Goal: Task Accomplishment & Management: Manage account settings

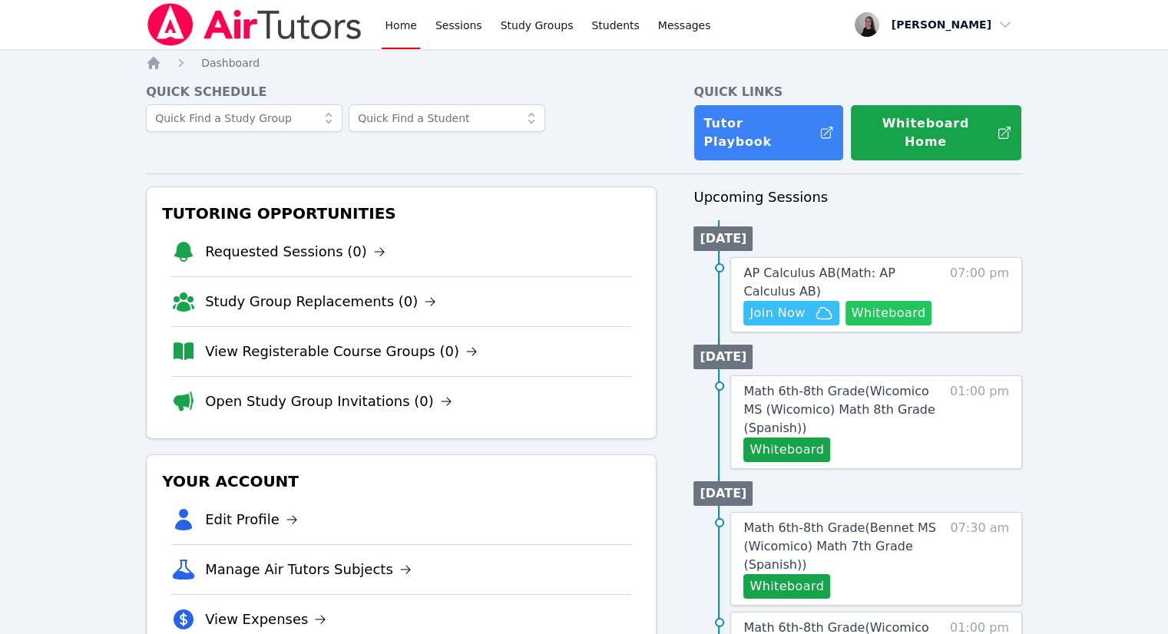
click at [894, 301] on button "Whiteboard" at bounding box center [888, 313] width 87 height 25
click at [811, 304] on span "Join Now" at bounding box center [790, 313] width 83 height 18
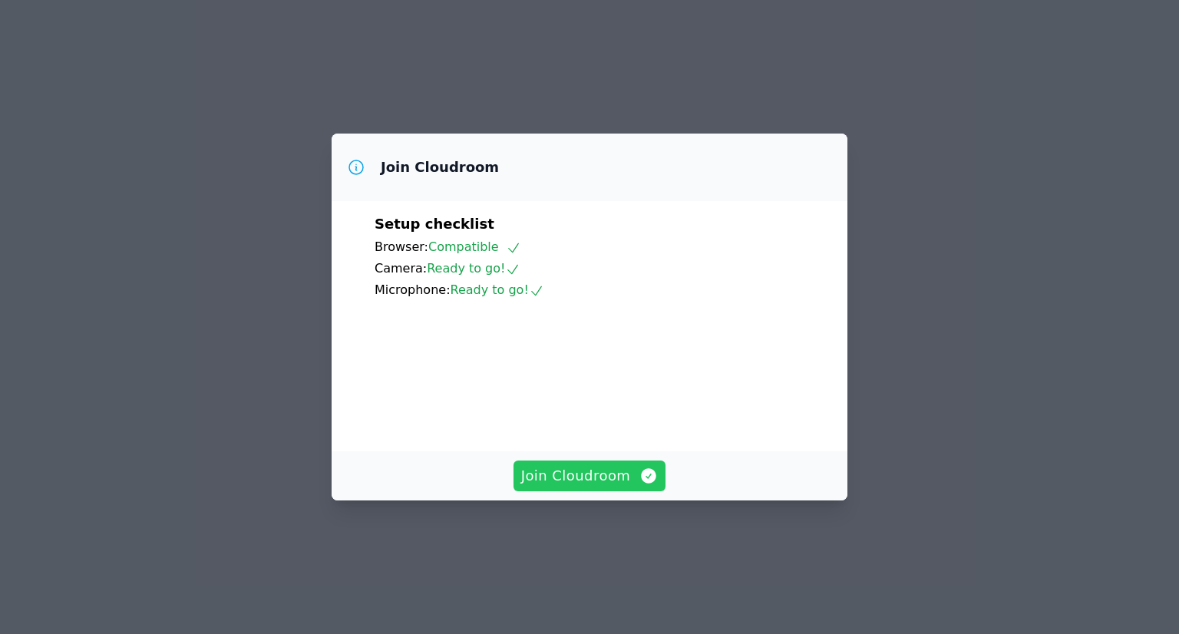
click at [615, 487] on span "Join Cloudroom" at bounding box center [589, 475] width 137 height 21
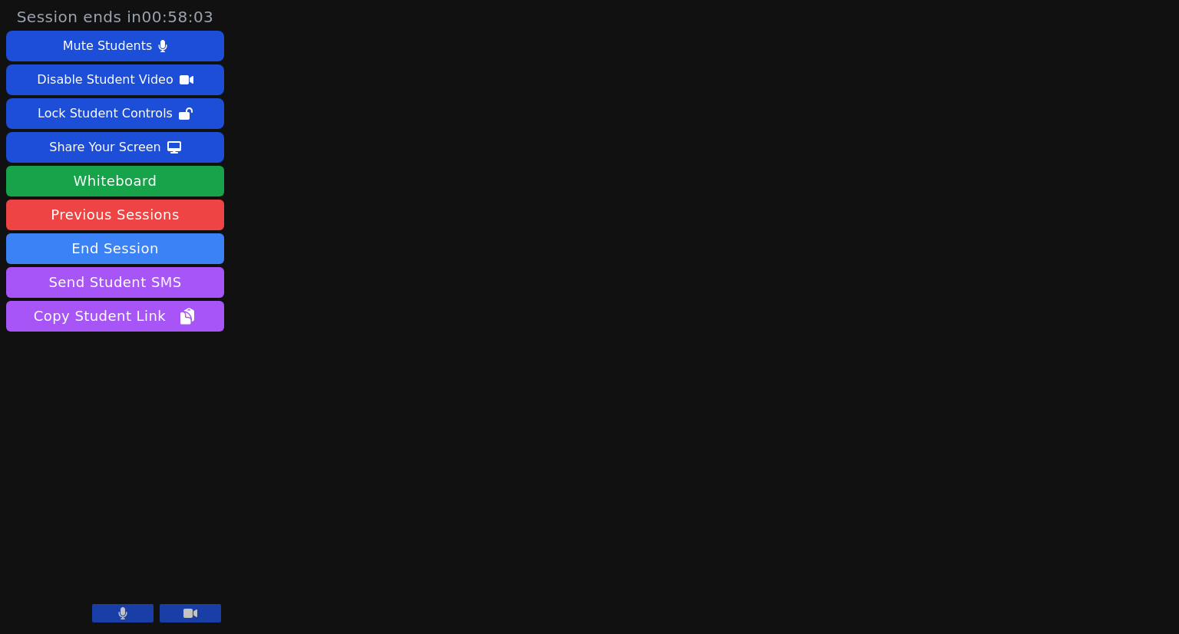
click at [135, 614] on button at bounding box center [122, 613] width 61 height 18
click at [117, 612] on icon at bounding box center [122, 613] width 15 height 12
click at [128, 610] on button at bounding box center [122, 613] width 61 height 18
click at [114, 618] on button at bounding box center [122, 613] width 61 height 18
click at [127, 616] on button at bounding box center [122, 613] width 61 height 18
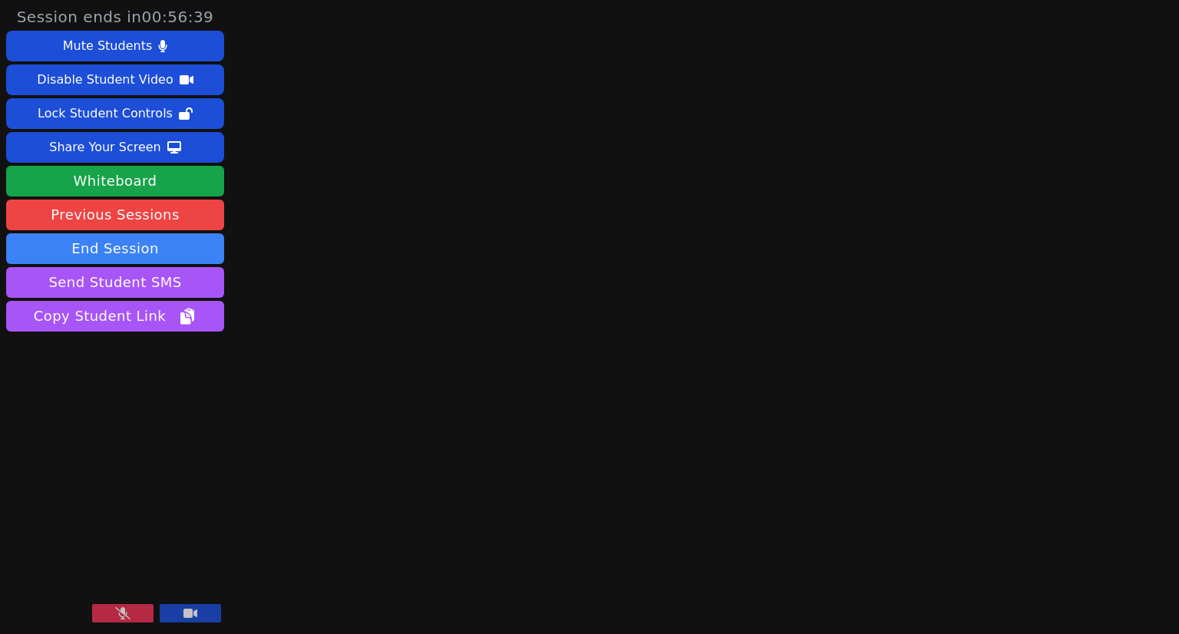
click at [136, 615] on button at bounding box center [122, 613] width 61 height 18
click at [138, 612] on button at bounding box center [122, 613] width 61 height 18
click at [132, 610] on button at bounding box center [122, 613] width 61 height 18
click at [134, 608] on button at bounding box center [122, 613] width 61 height 18
click at [140, 611] on button at bounding box center [122, 613] width 61 height 18
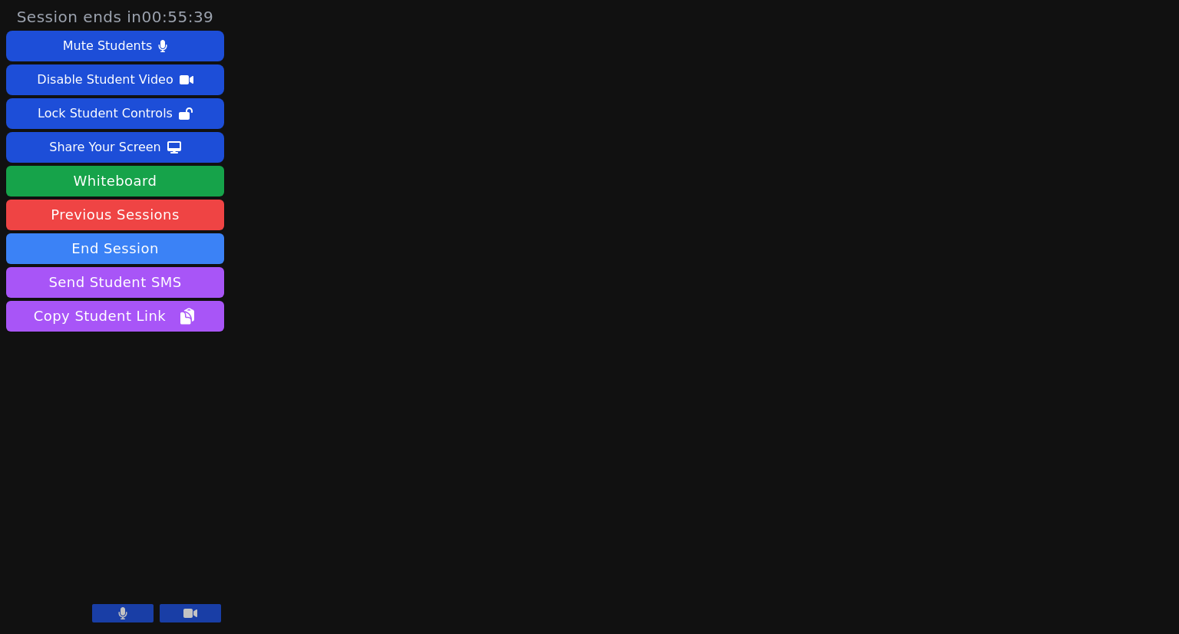
click at [144, 614] on button at bounding box center [122, 613] width 61 height 18
click at [114, 624] on div at bounding box center [156, 614] width 129 height 21
click at [119, 615] on icon at bounding box center [122, 613] width 15 height 12
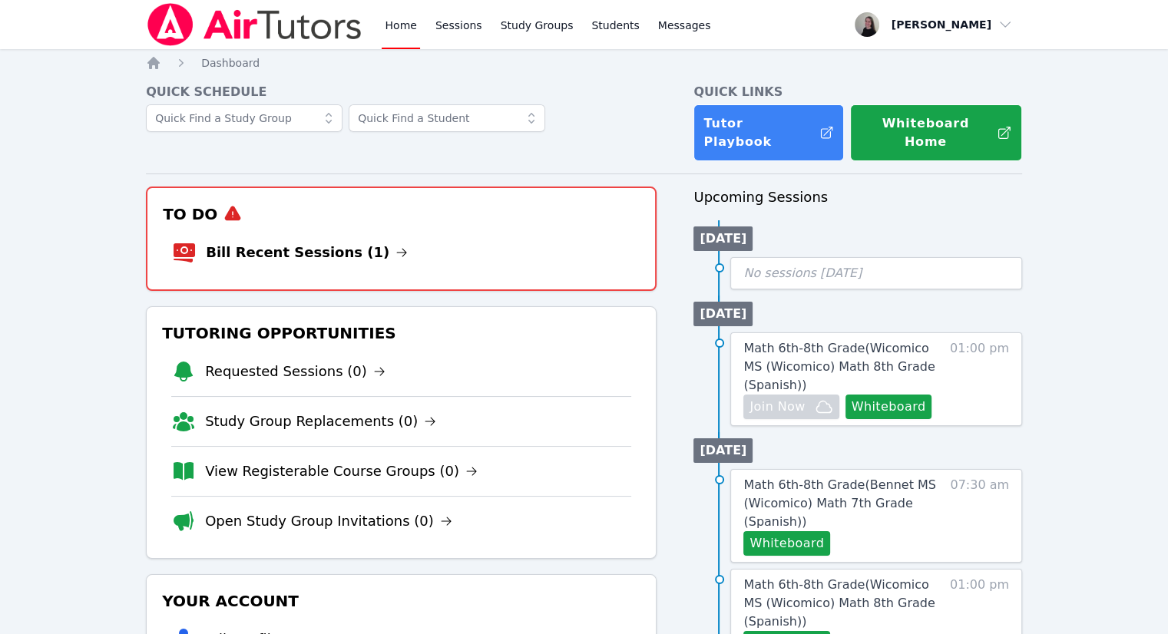
click at [226, 228] on li "Bill Recent Sessions (1)" at bounding box center [401, 252] width 458 height 49
click at [287, 242] on link "Bill Recent Sessions (1)" at bounding box center [307, 252] width 202 height 21
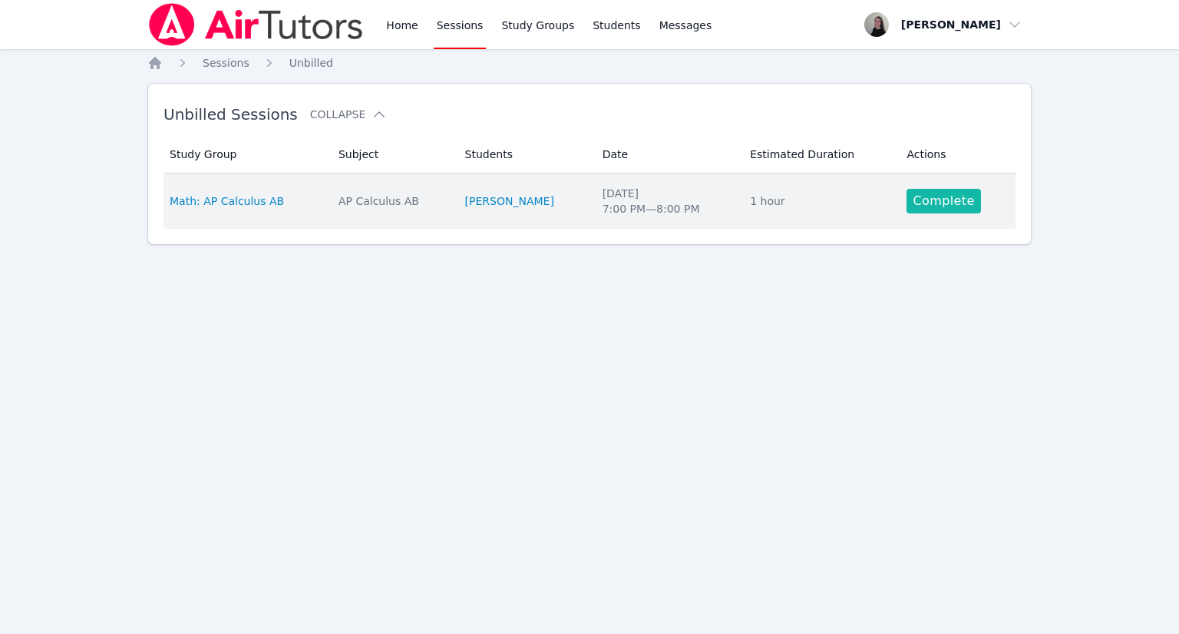
click at [946, 201] on link "Complete" at bounding box center [944, 201] width 74 height 25
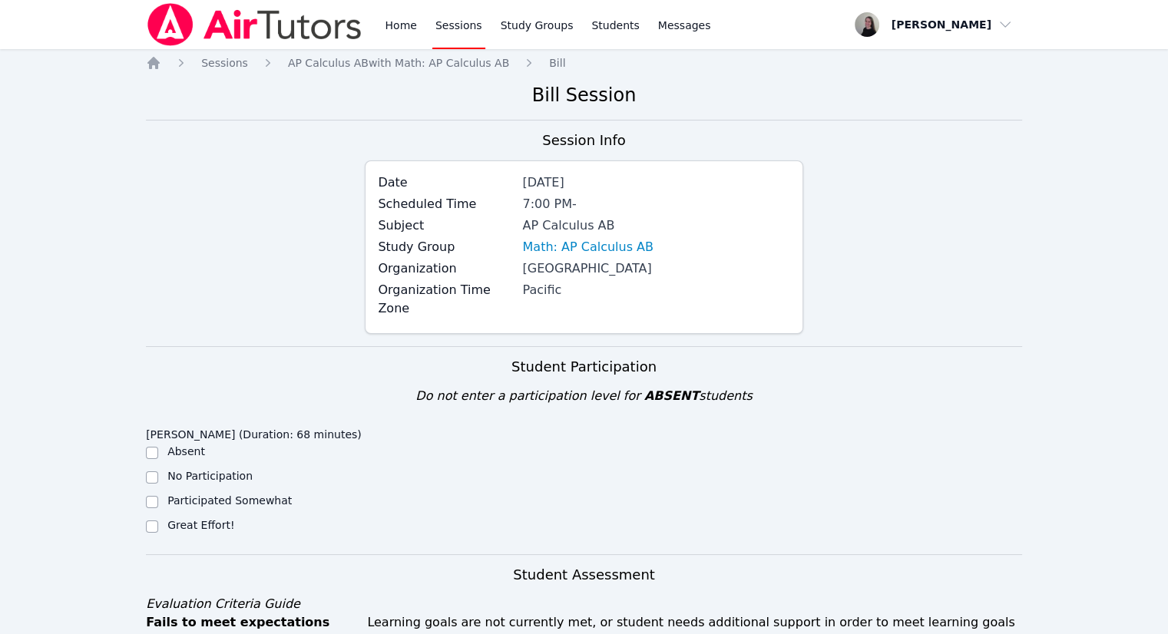
scroll to position [230, 0]
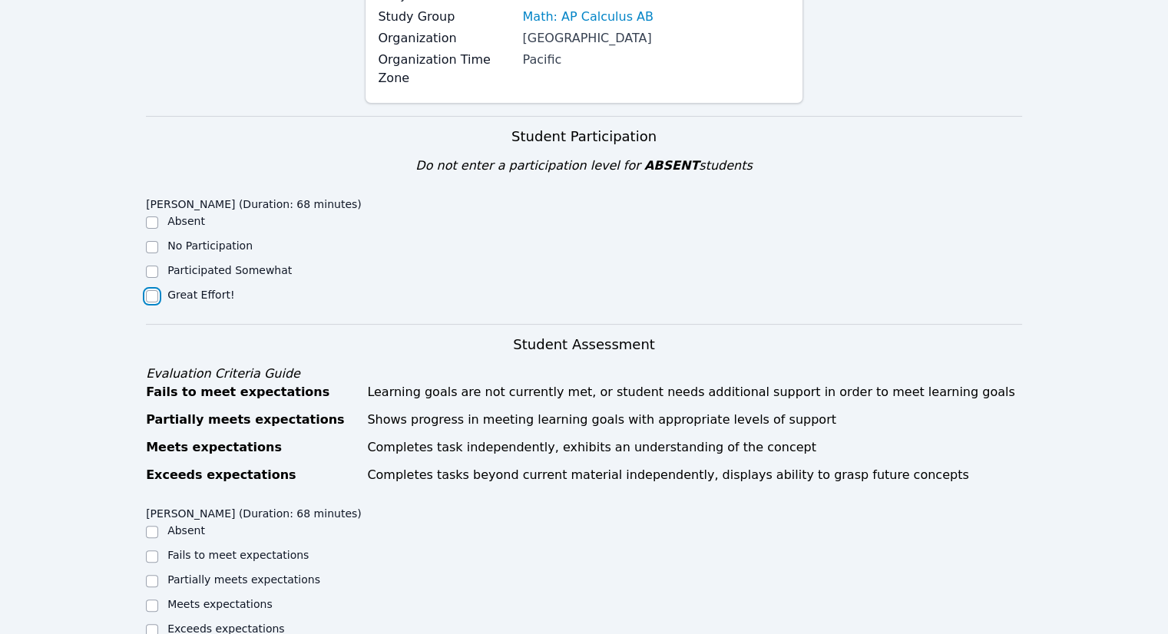
click at [157, 290] on input "Great Effort!" at bounding box center [152, 296] width 12 height 12
checkbox input "true"
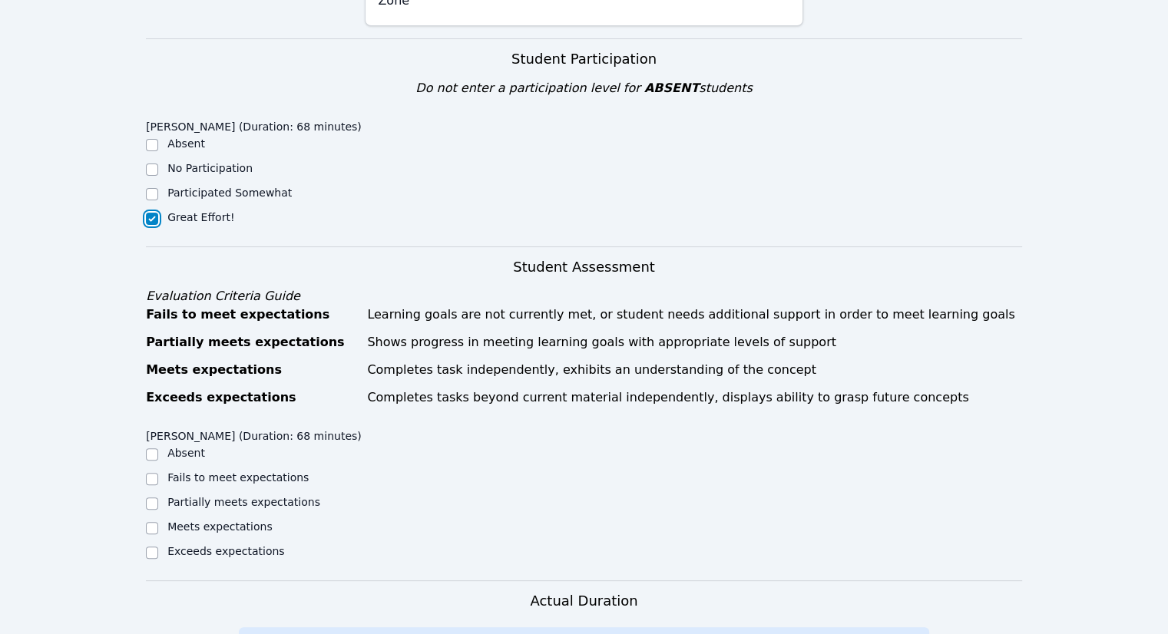
scroll to position [384, 0]
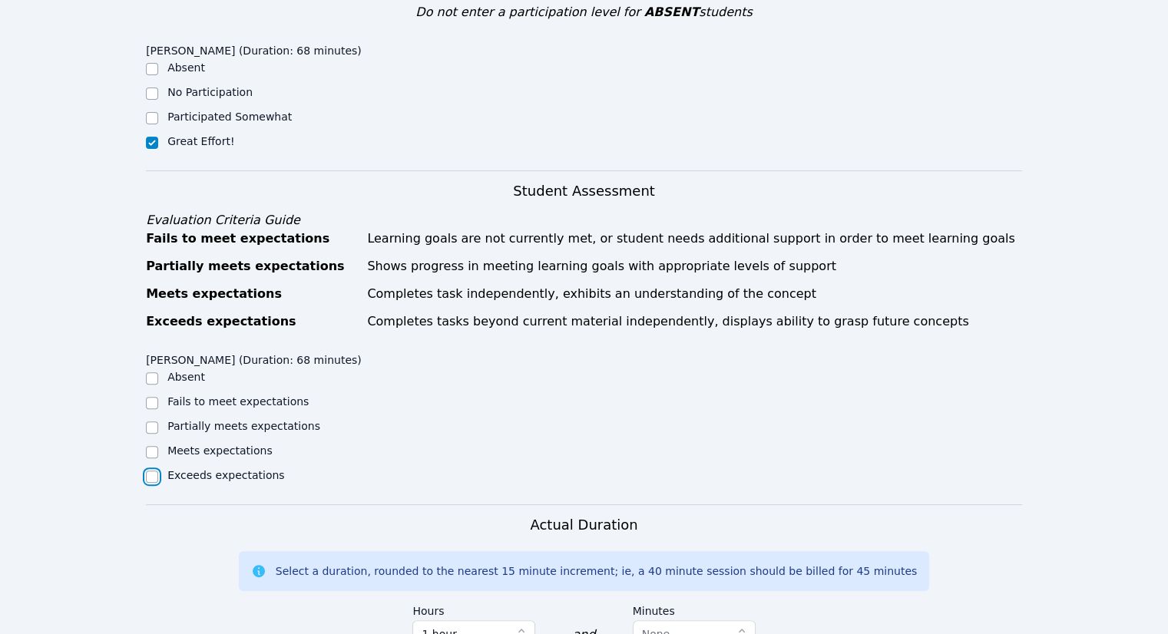
click at [157, 471] on input "Exceeds expectations" at bounding box center [152, 477] width 12 height 12
checkbox input "true"
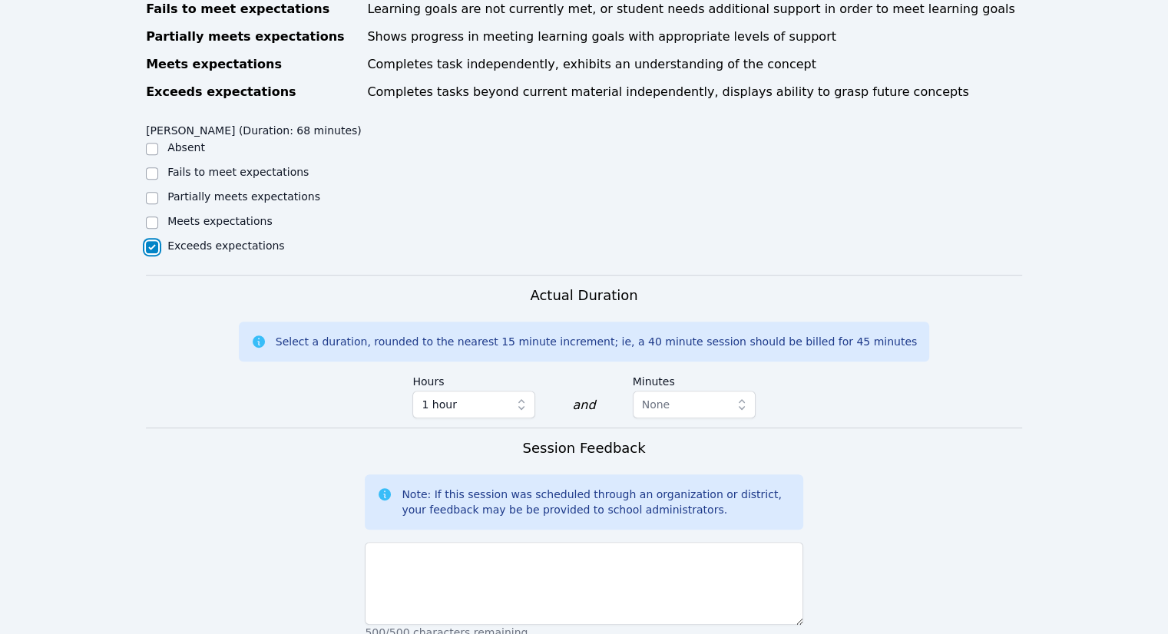
scroll to position [614, 0]
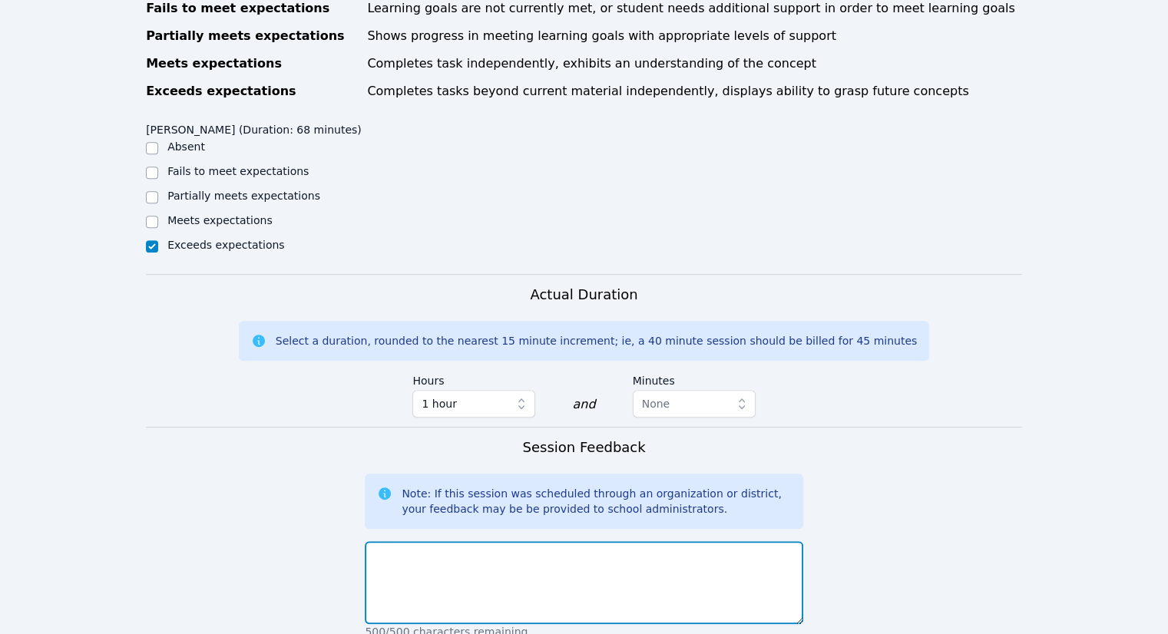
click at [494, 557] on textarea at bounding box center [584, 582] width 438 height 83
click at [517, 541] on textarea "She did a great job" at bounding box center [584, 582] width 438 height 83
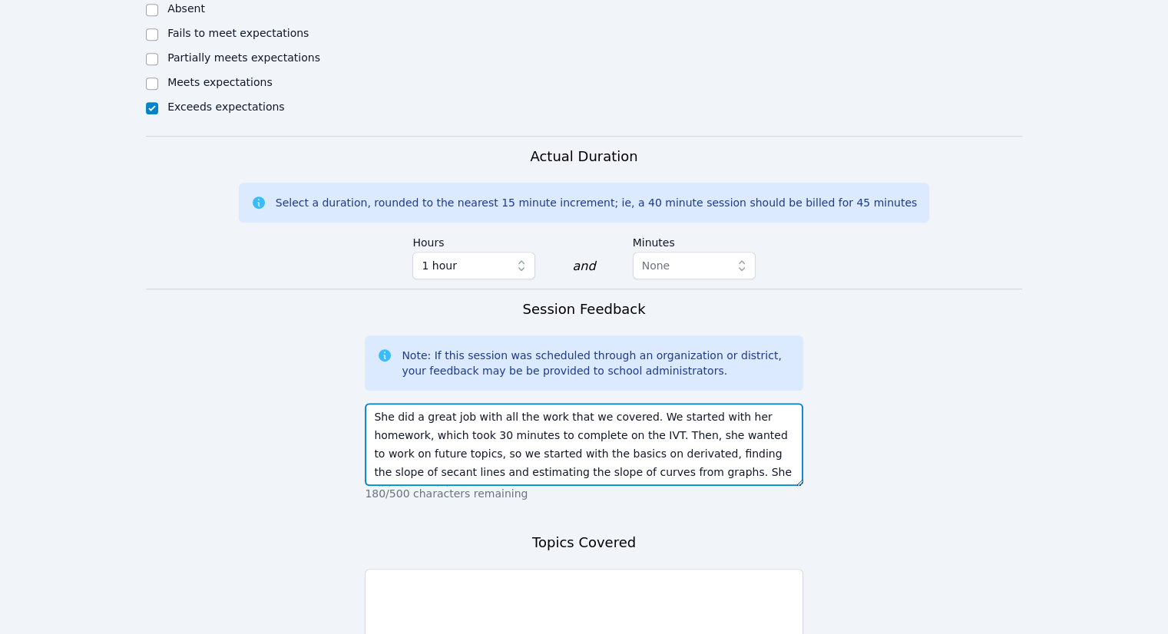
scroll to position [845, 0]
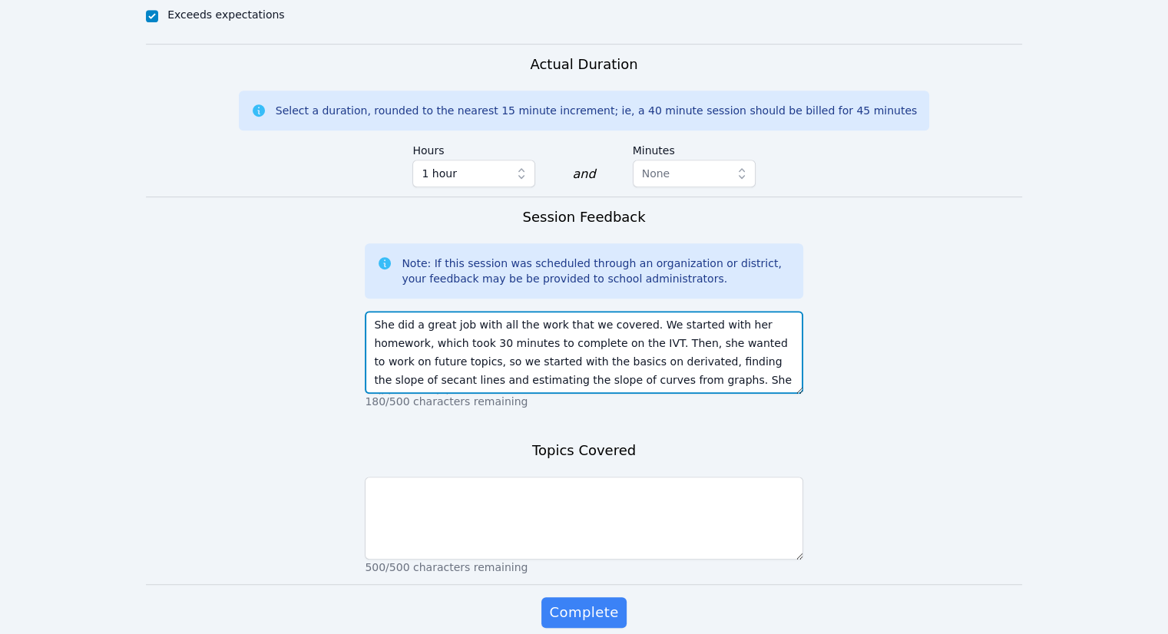
type textarea "She did a great job with all the work that we covered. We started with her home…"
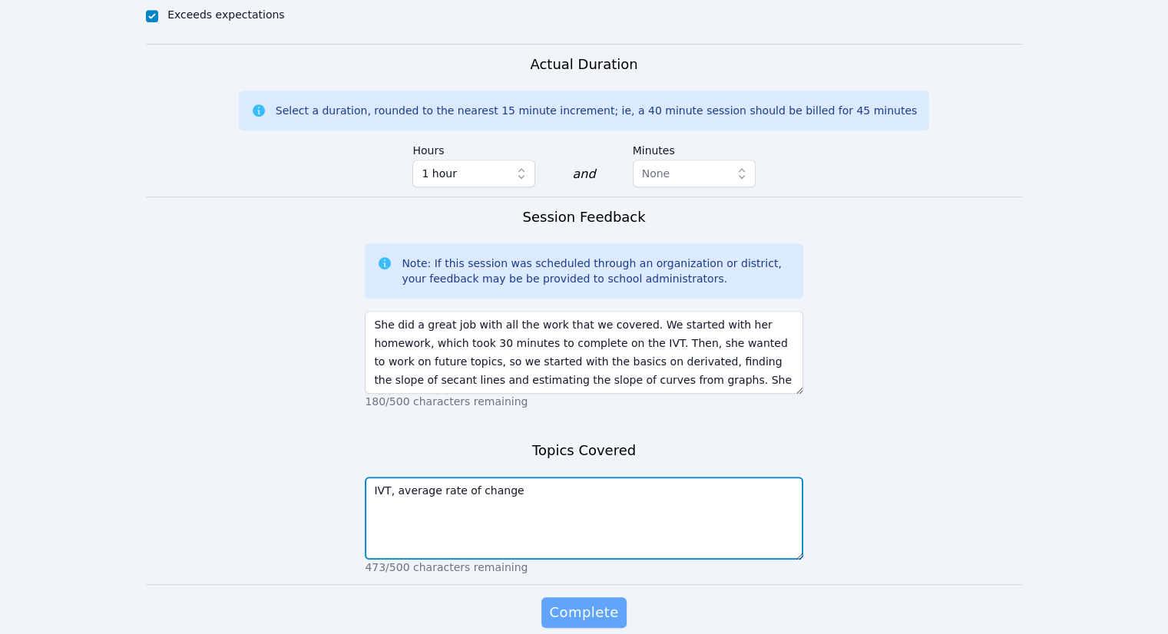
type textarea "IVT, average rate of change"
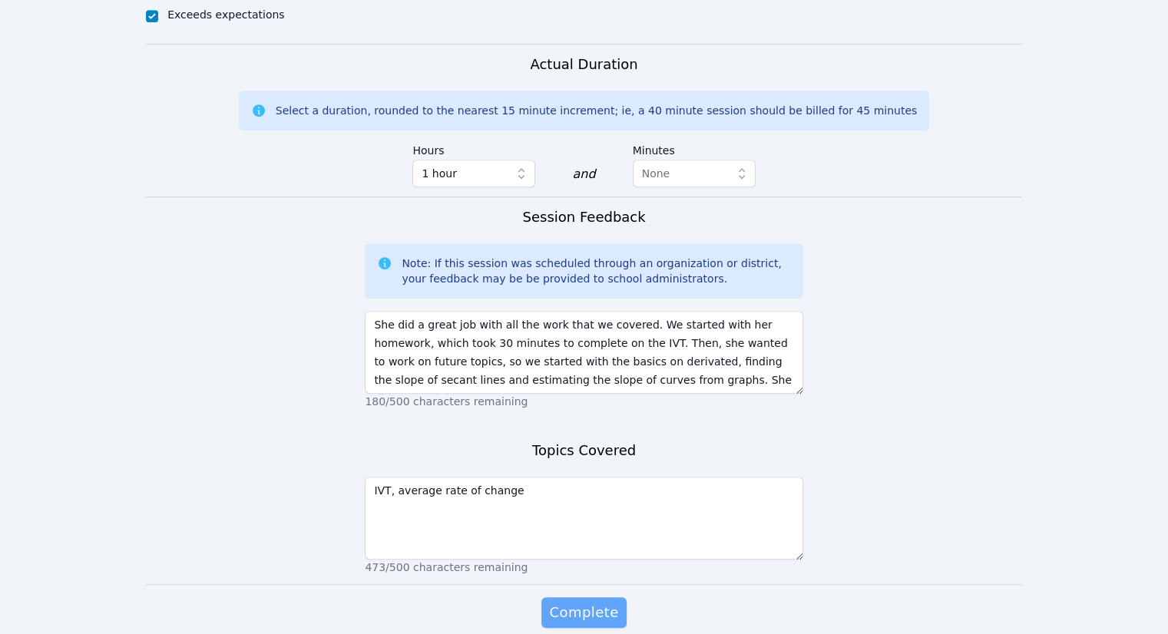
click at [600, 602] on span "Complete" at bounding box center [583, 612] width 69 height 21
